Goal: Transaction & Acquisition: Obtain resource

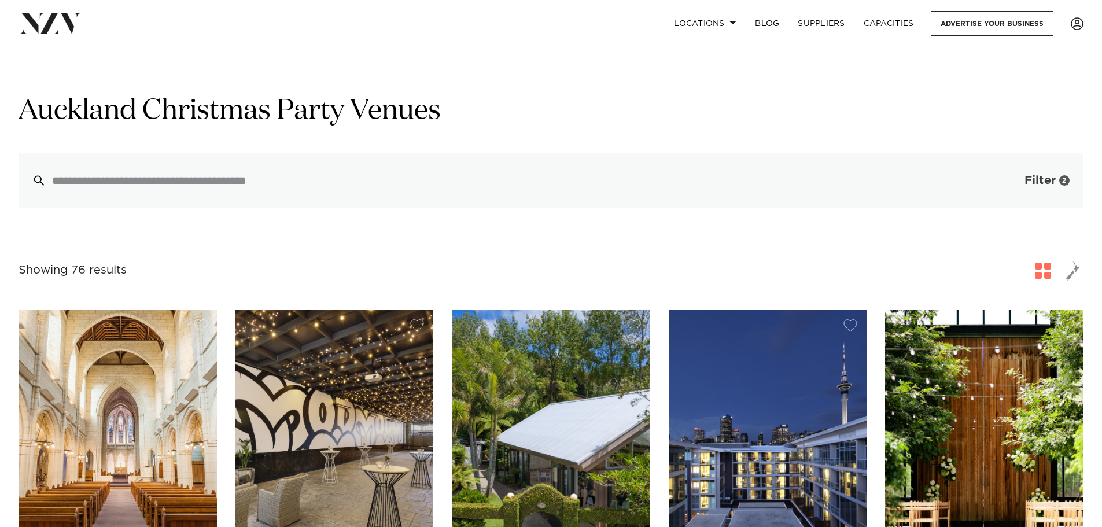
click at [1046, 180] on span "Filter" at bounding box center [1039, 181] width 31 height 12
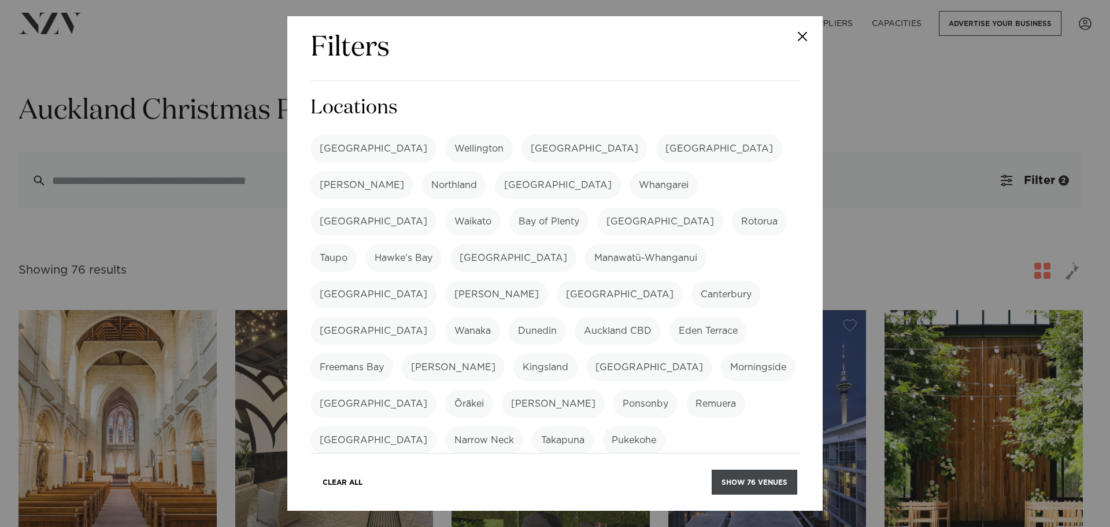
click at [752, 479] on button "Show 76 venues" at bounding box center [755, 482] width 86 height 25
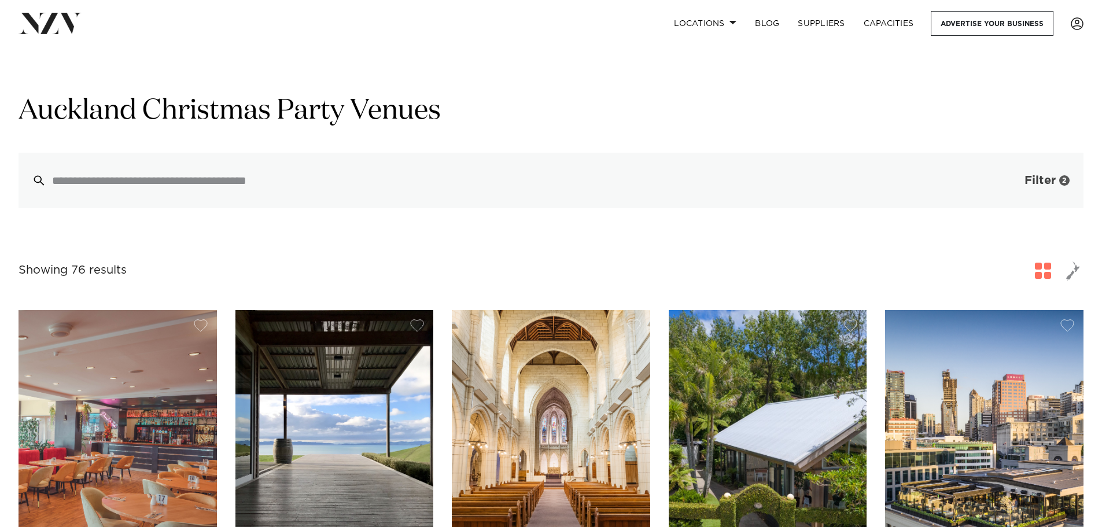
click at [1061, 181] on div "2" at bounding box center [1064, 180] width 10 height 10
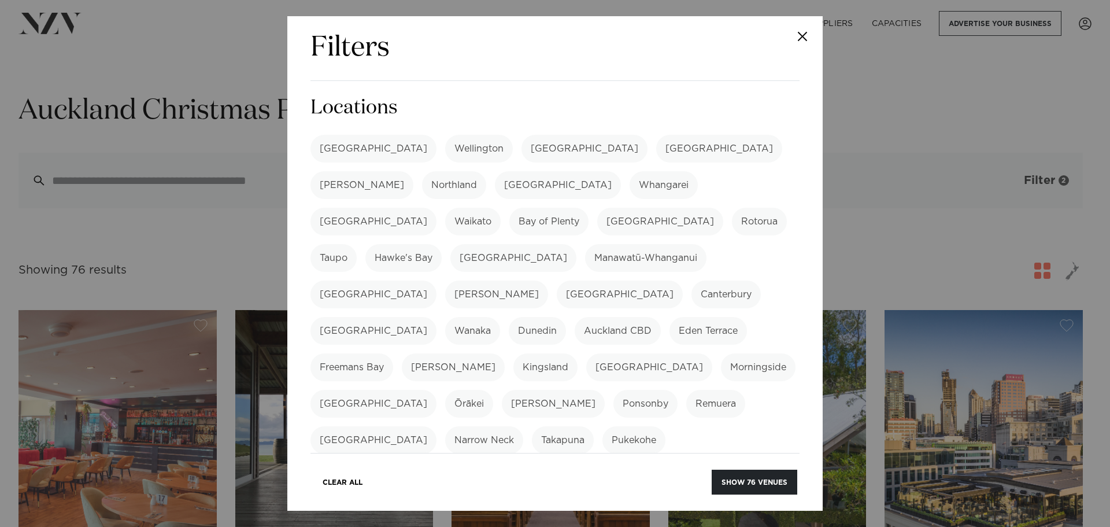
click at [1061, 181] on div "Filters Search Type Venue Supplier See more Locations Auckland Wellington Chris…" at bounding box center [555, 263] width 1110 height 527
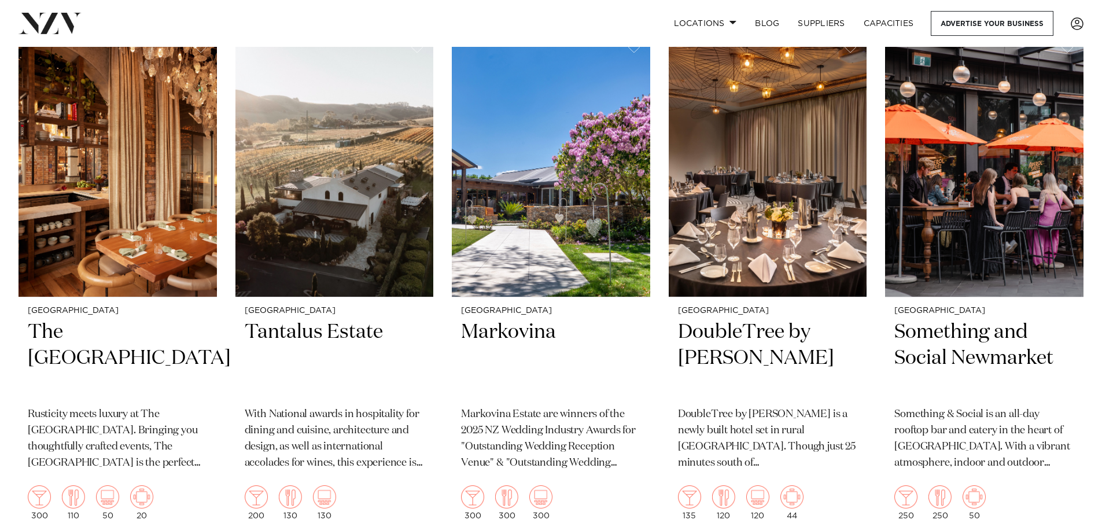
scroll to position [4974, 0]
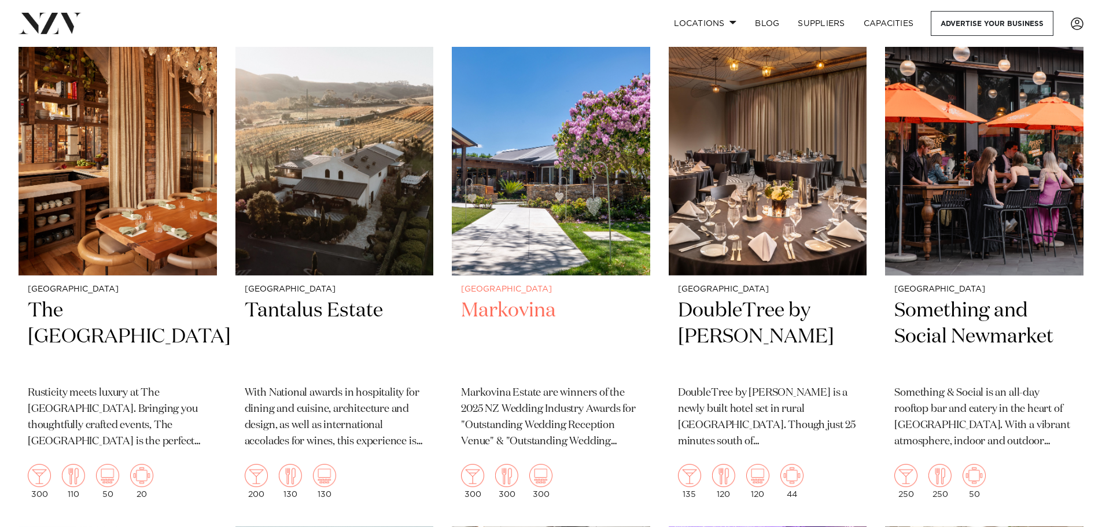
click at [493, 298] on h2 "Markovina" at bounding box center [551, 337] width 180 height 78
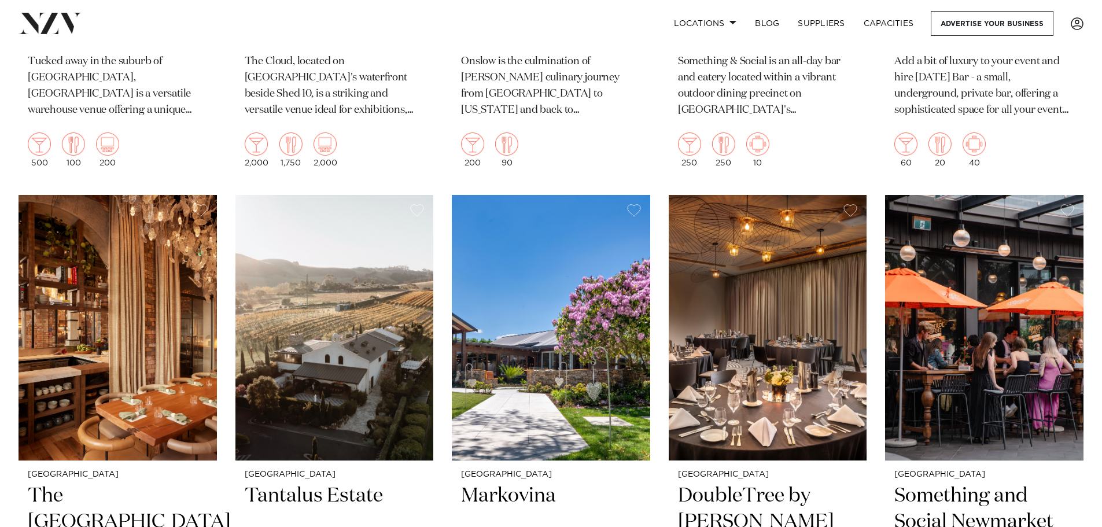
scroll to position [8543, 0]
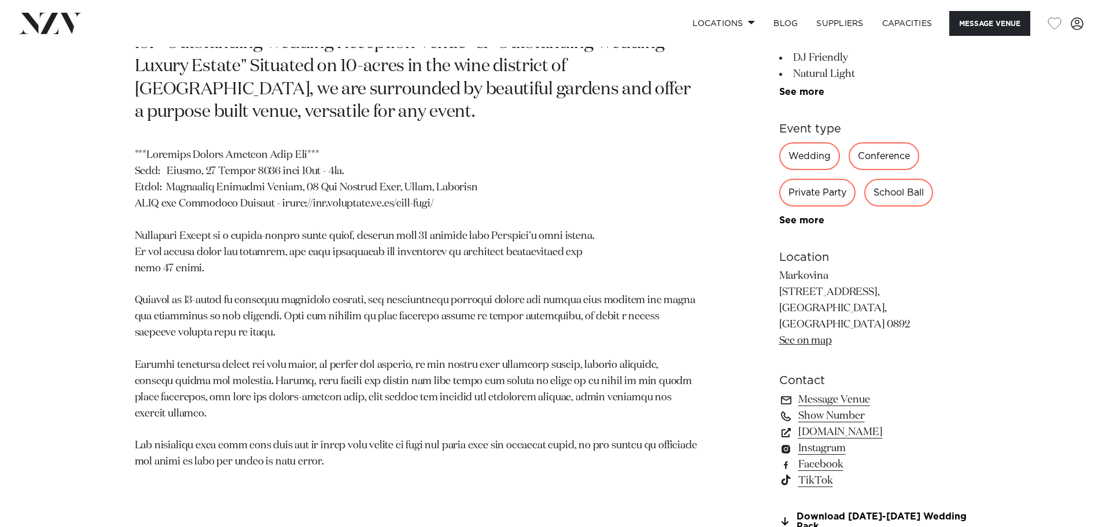
scroll to position [810, 0]
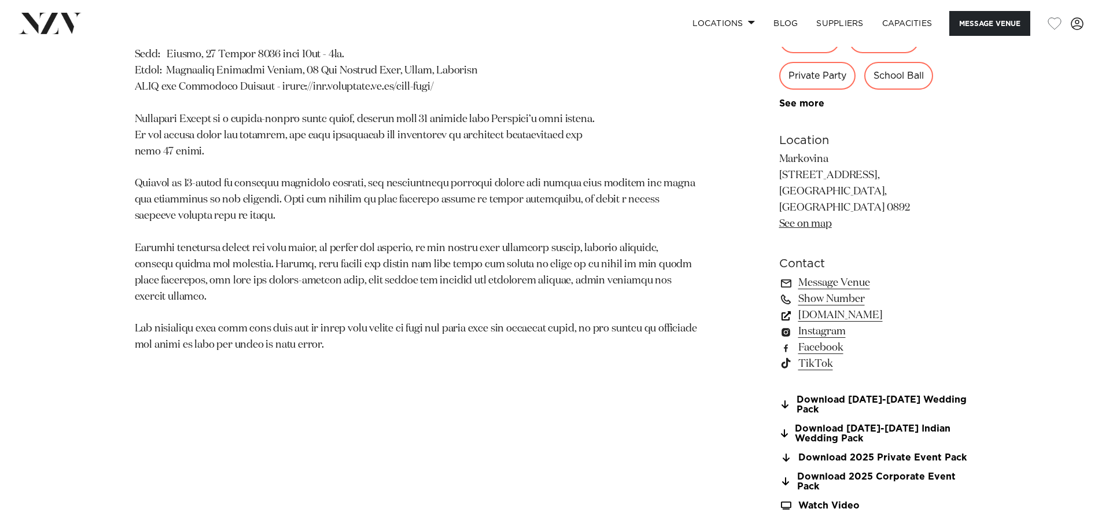
click at [855, 307] on link "[DOMAIN_NAME]" at bounding box center [873, 315] width 189 height 16
click at [910, 453] on link "Download 2025 Private Event Pack" at bounding box center [873, 458] width 189 height 10
click at [874, 453] on link "Download 2025 Private Event Pack" at bounding box center [873, 458] width 189 height 10
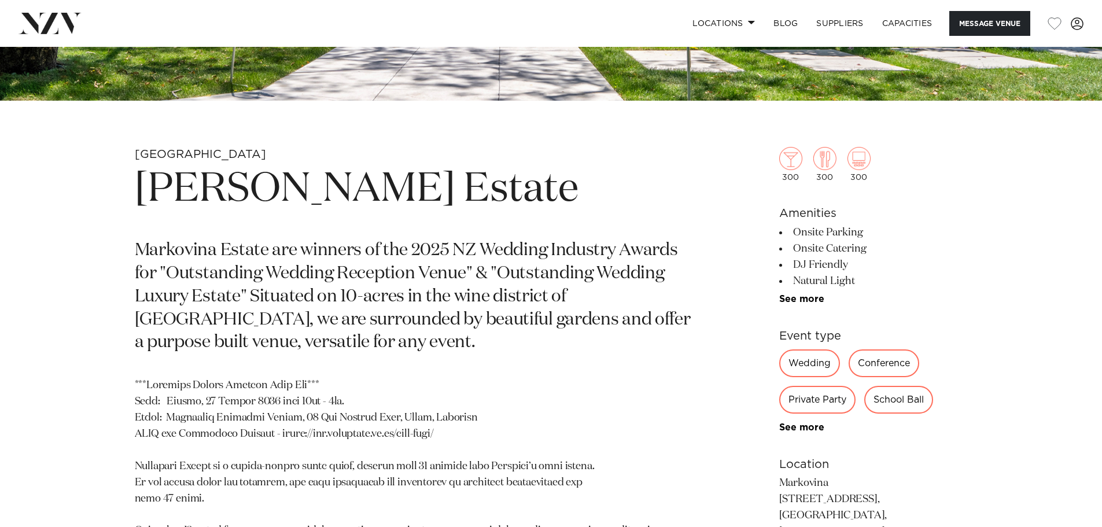
scroll to position [694, 0]
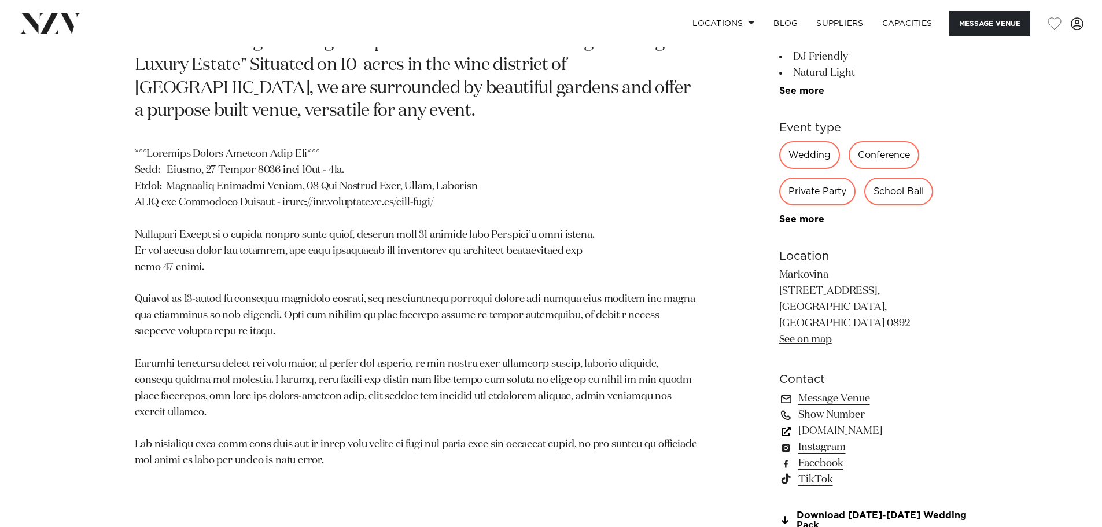
click at [830, 423] on link "[DOMAIN_NAME]" at bounding box center [873, 431] width 189 height 16
